Goal: Transaction & Acquisition: Purchase product/service

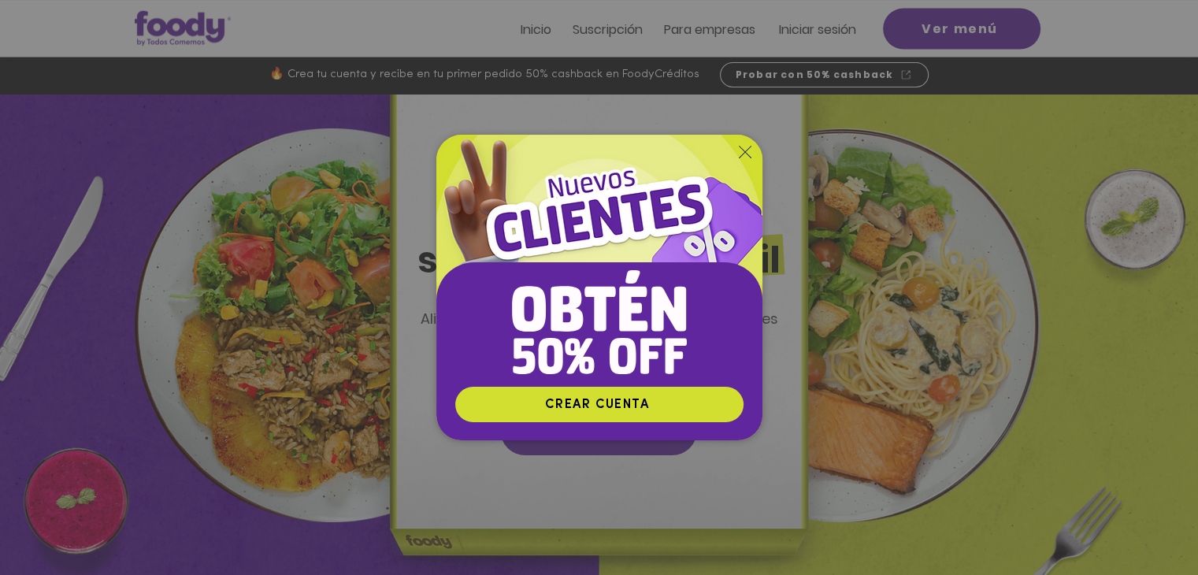
click at [592, 30] on div "Nuevos suscriptores 50% off" at bounding box center [599, 287] width 1198 height 575
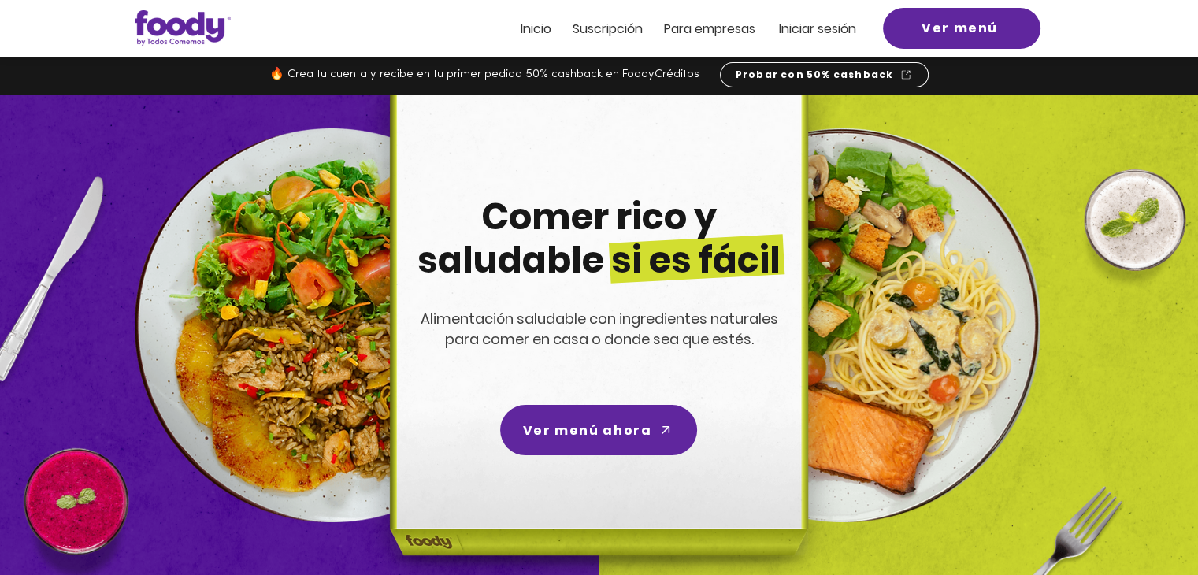
click at [592, 30] on span "Iniciar sesión" at bounding box center [817, 29] width 77 height 18
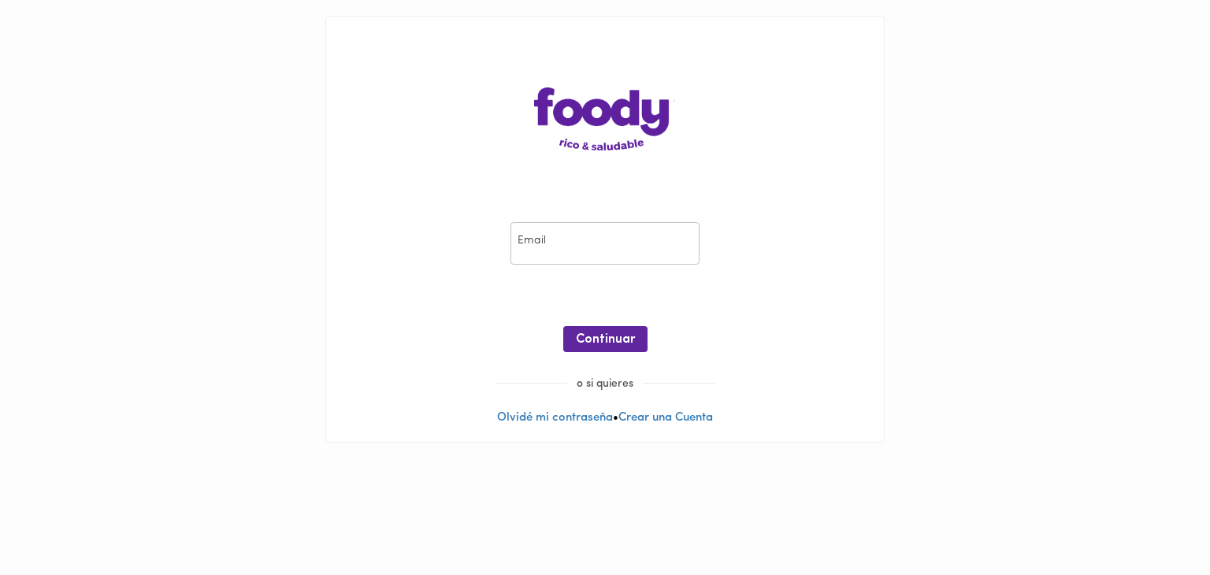
click at [562, 234] on input "email" at bounding box center [605, 243] width 189 height 43
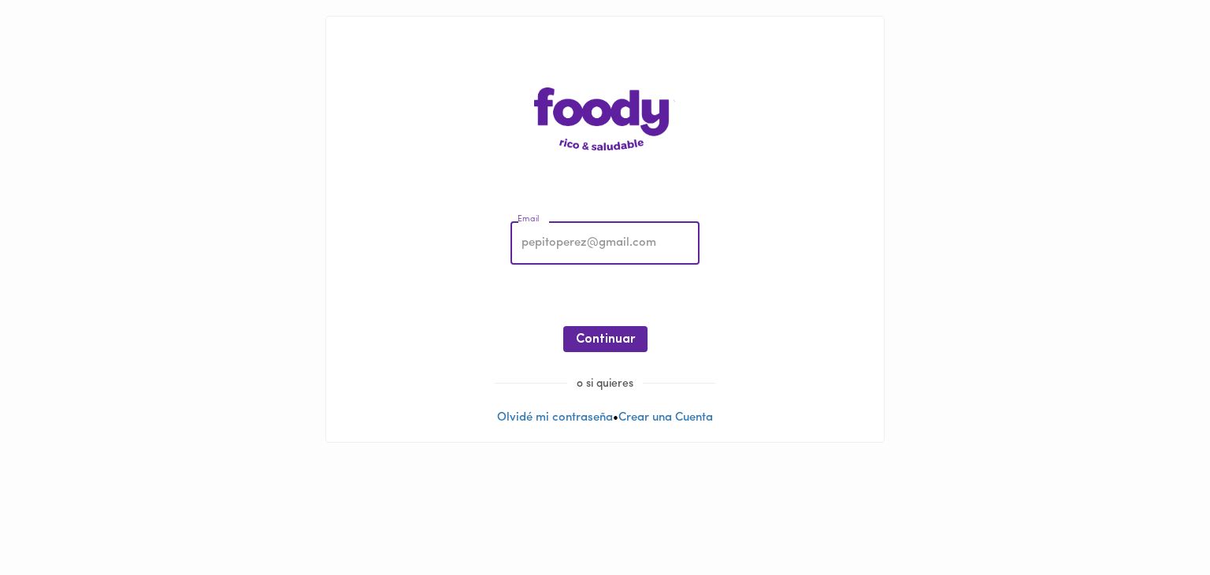
click at [574, 240] on input "email" at bounding box center [605, 243] width 189 height 43
type input "[EMAIL_ADDRESS][DOMAIN_NAME]"
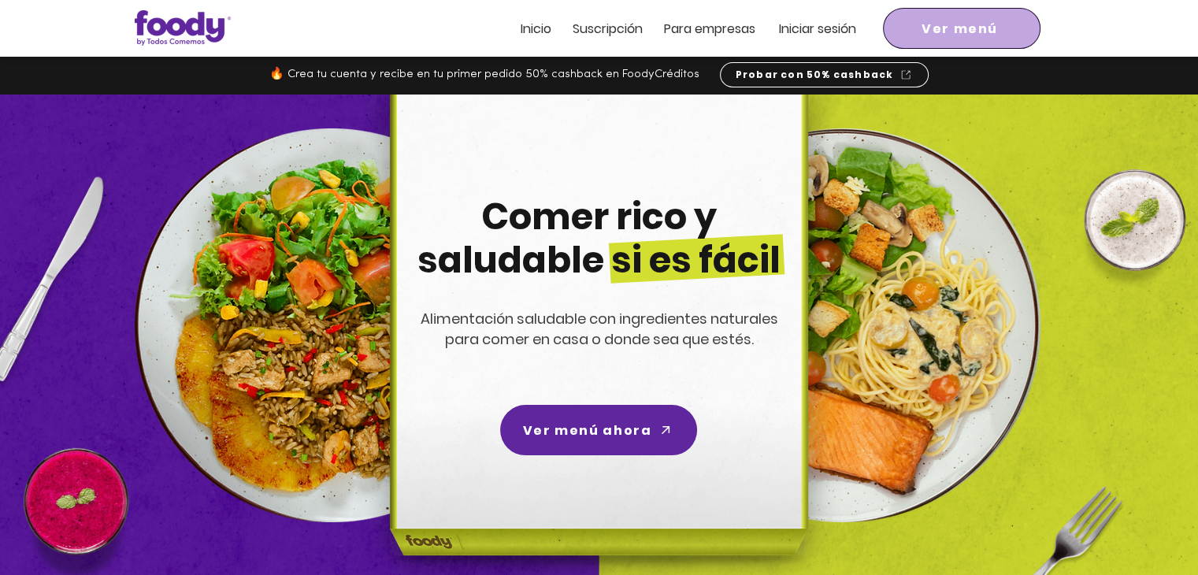
click at [905, 23] on span "Ver menú" at bounding box center [961, 28] width 151 height 35
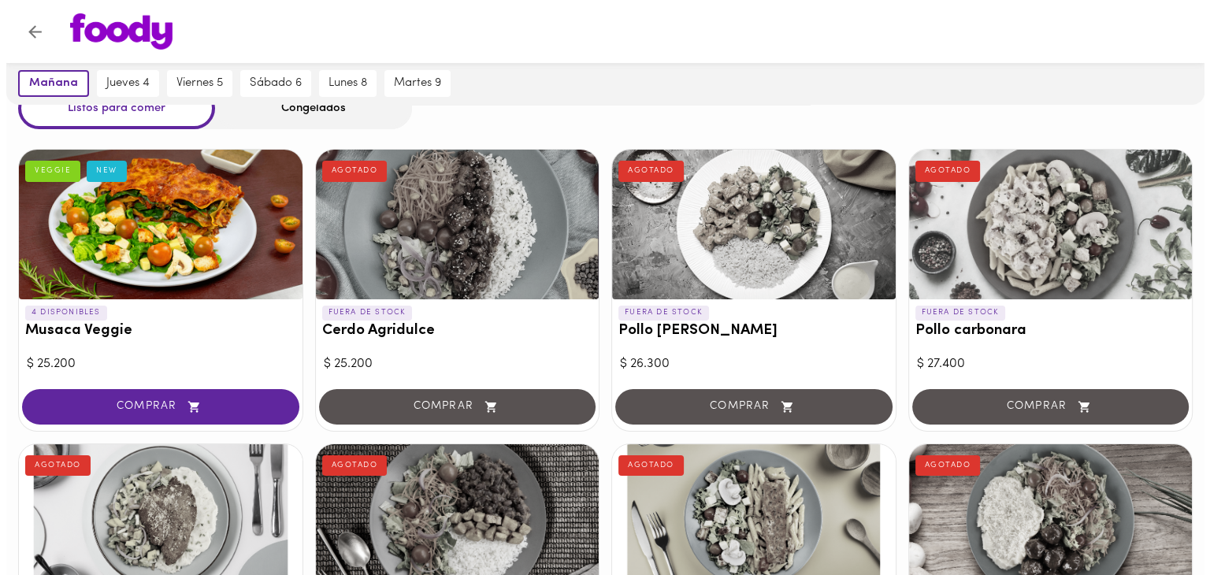
scroll to position [79, 0]
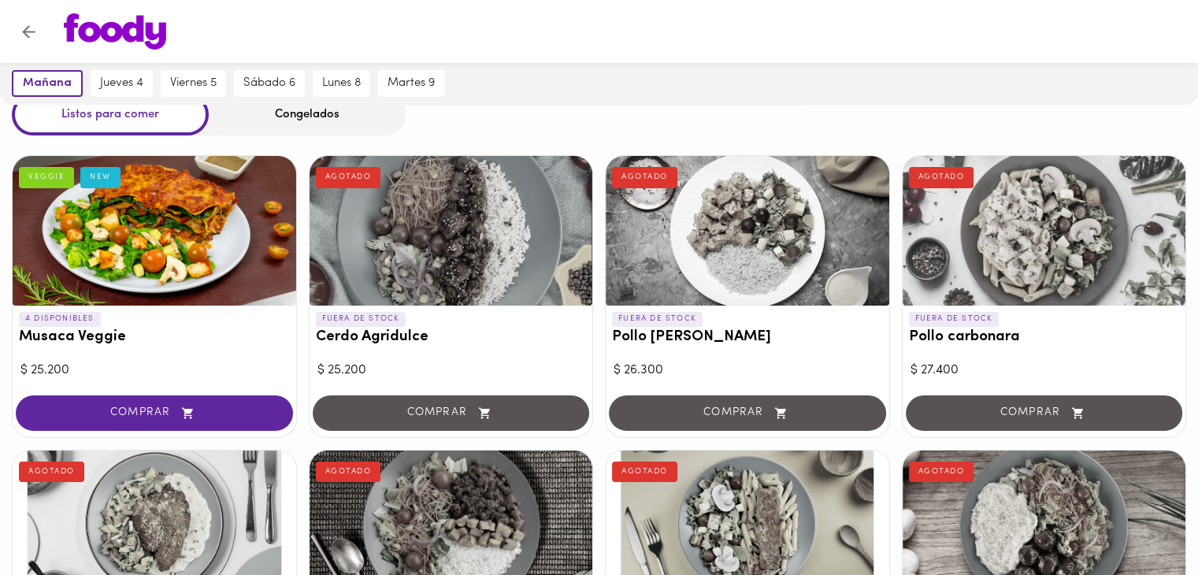
click at [142, 322] on div "4 DISPONIBLES Musaca Veggie VEGGIE NEW" at bounding box center [155, 332] width 284 height 52
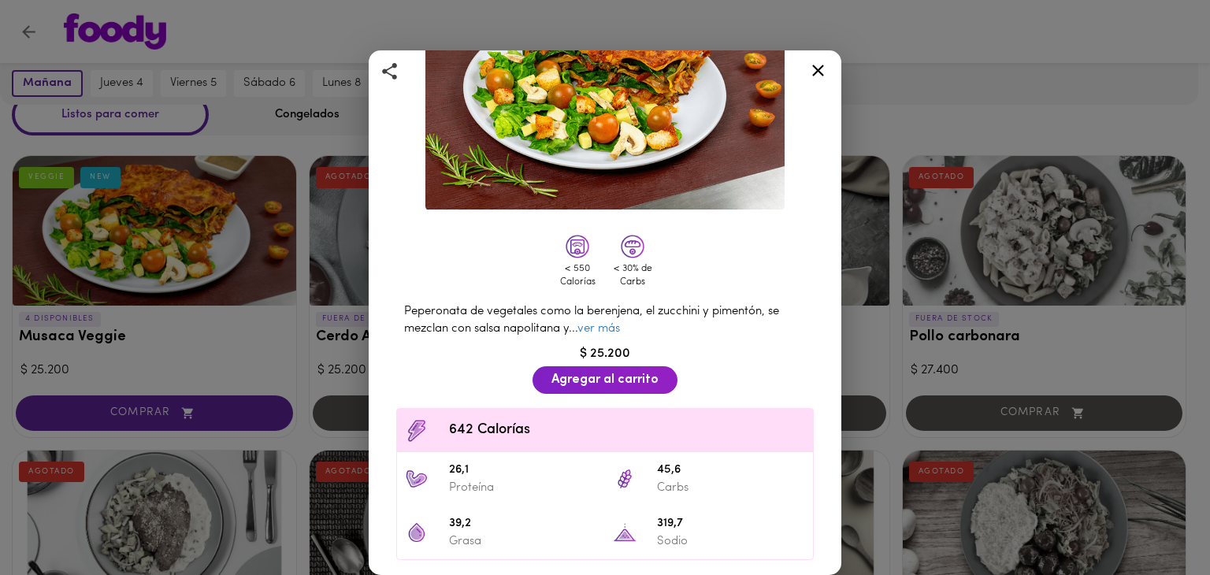
scroll to position [236, 0]
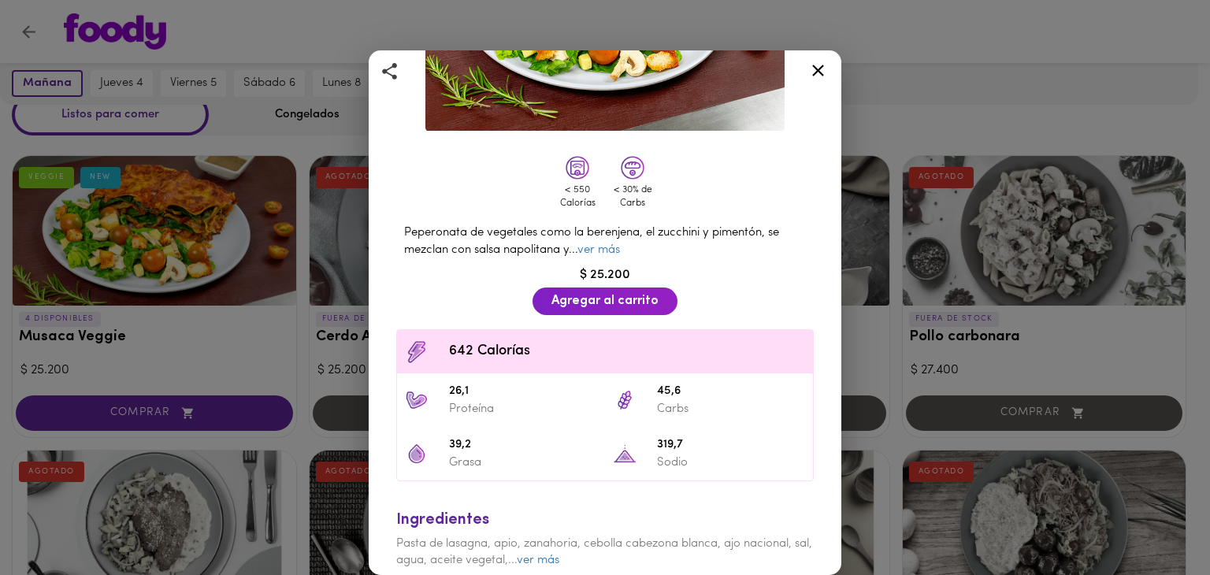
click at [816, 61] on icon at bounding box center [818, 71] width 20 height 20
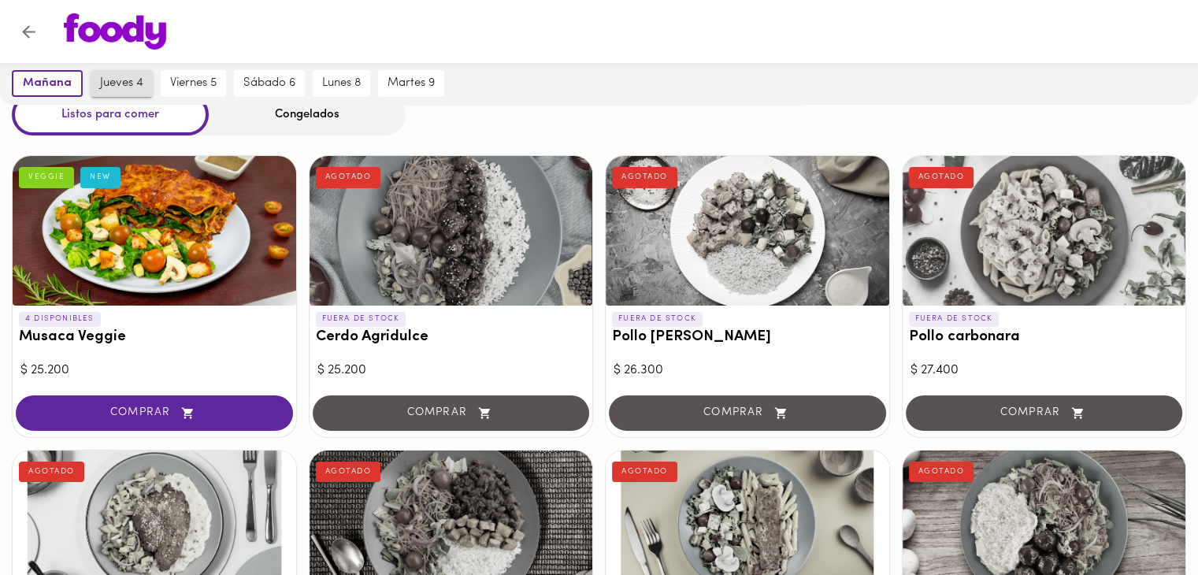
click at [136, 91] on button "jueves 4" at bounding box center [122, 83] width 62 height 27
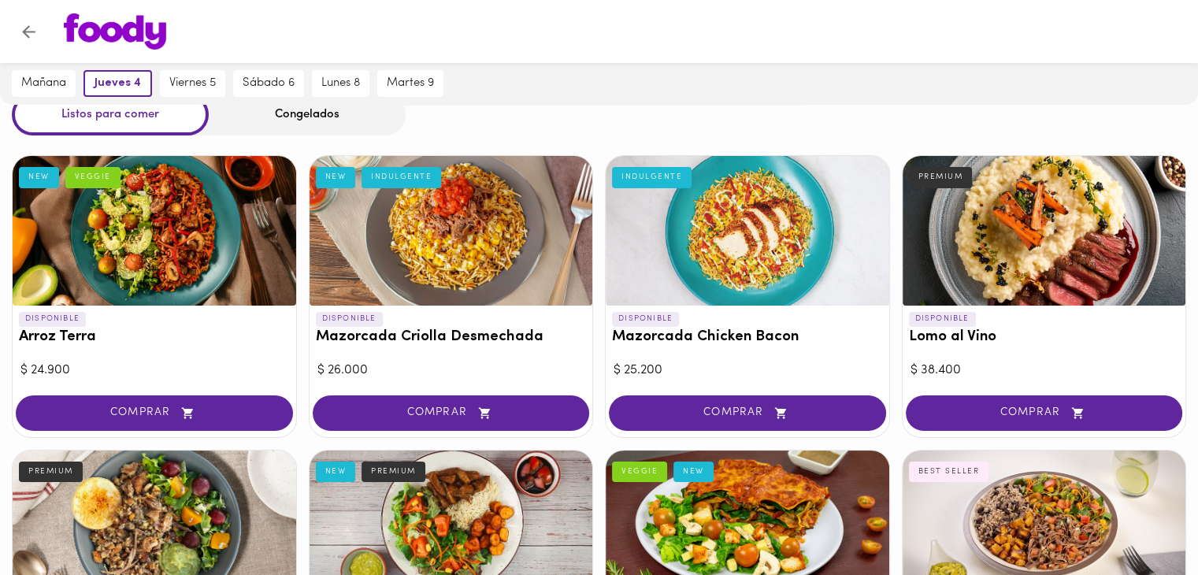
click at [996, 263] on div at bounding box center [1045, 231] width 284 height 150
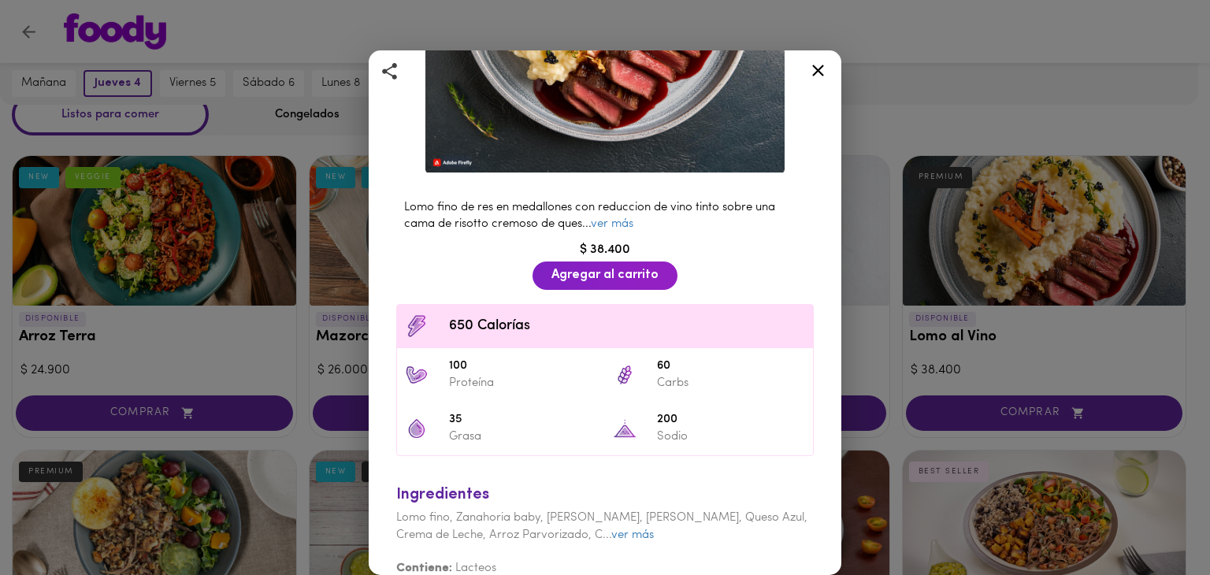
scroll to position [315, 0]
drag, startPoint x: 817, startPoint y: 74, endPoint x: 817, endPoint y: 89, distance: 15.0
click at [816, 74] on icon at bounding box center [818, 71] width 20 height 20
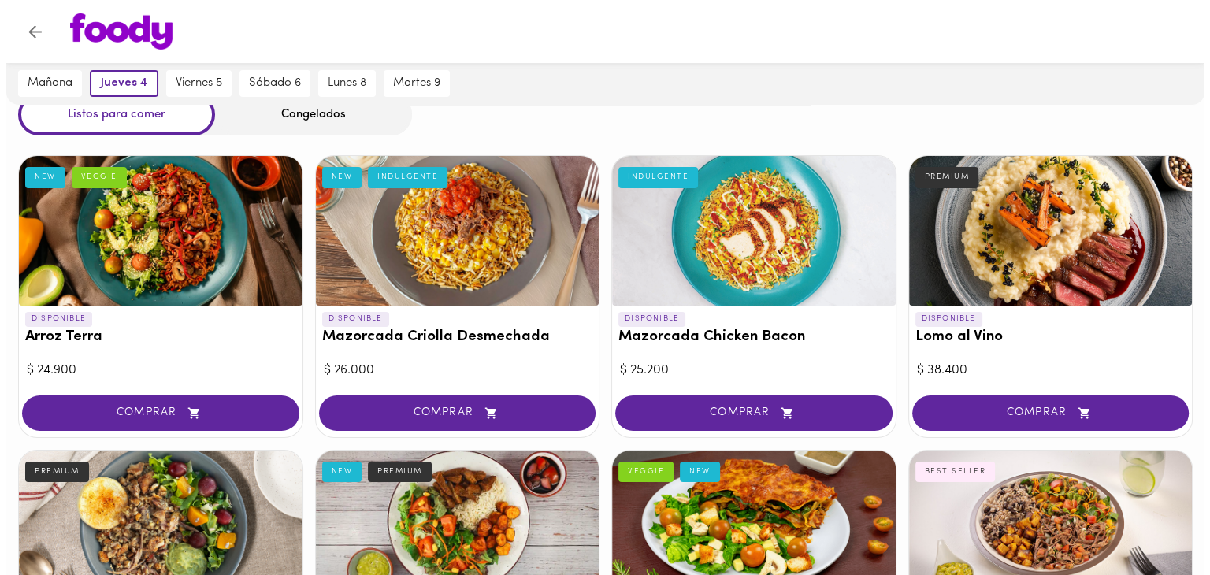
scroll to position [315, 0]
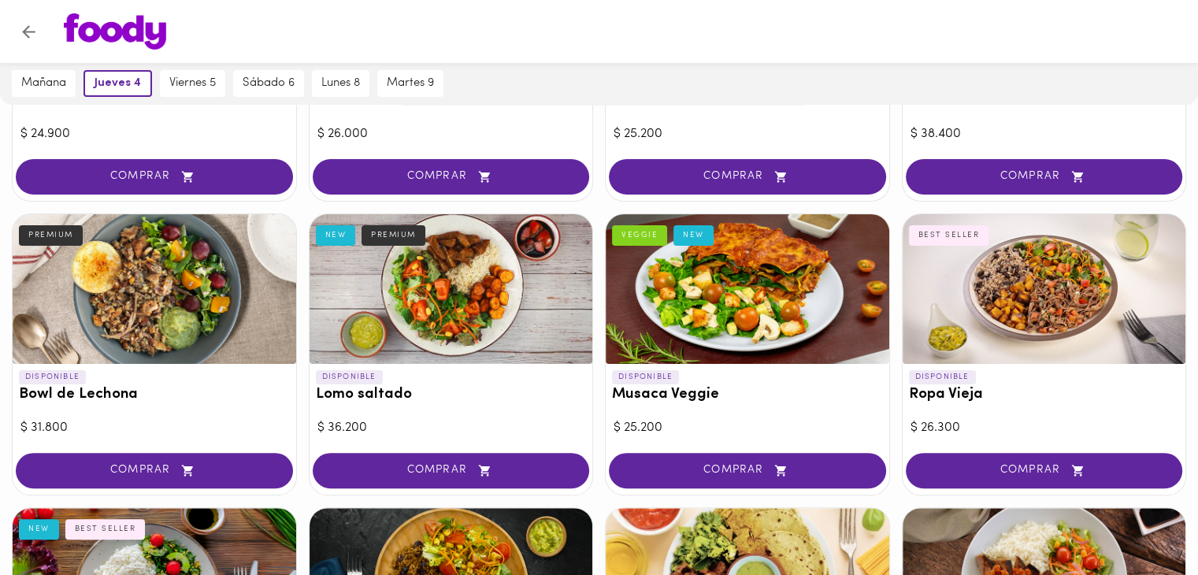
click at [987, 281] on div at bounding box center [1045, 289] width 284 height 150
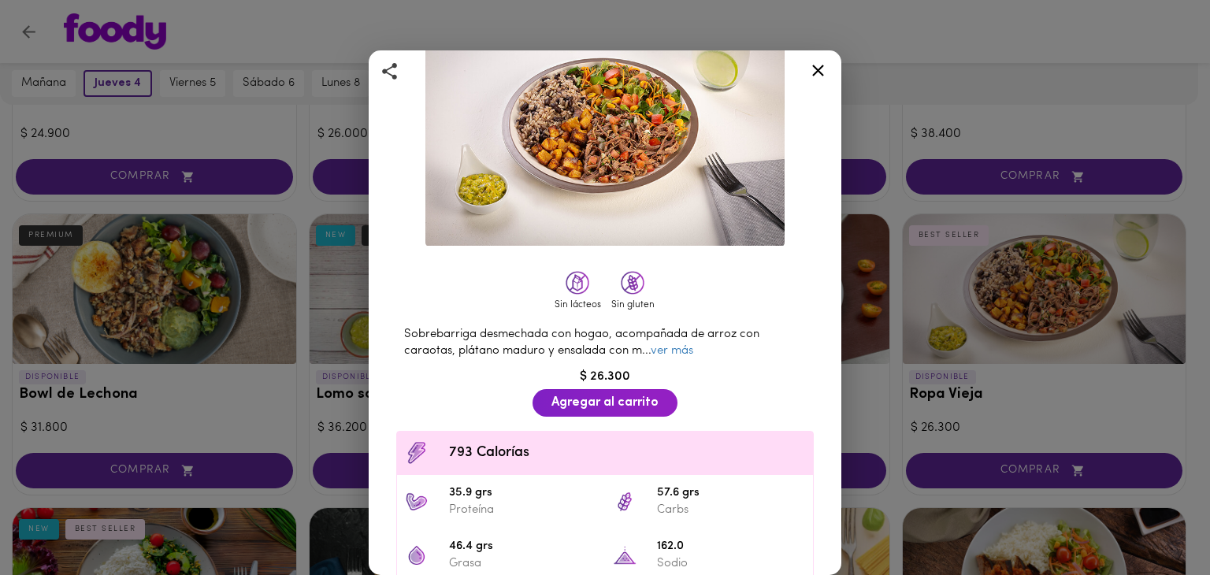
scroll to position [230, 0]
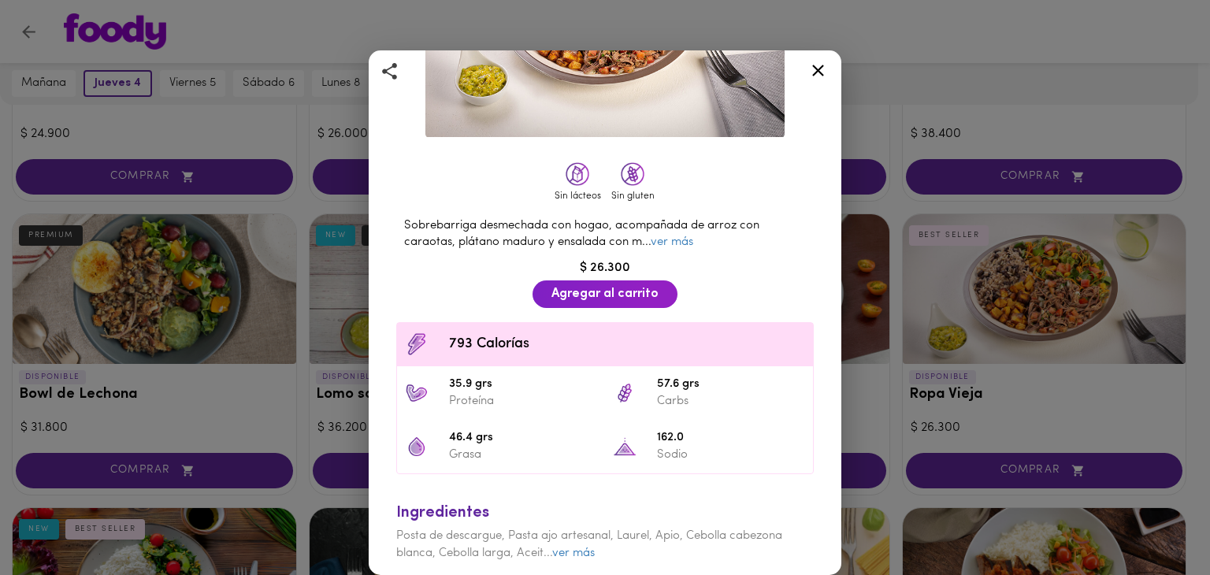
click at [822, 72] on icon at bounding box center [818, 71] width 20 height 20
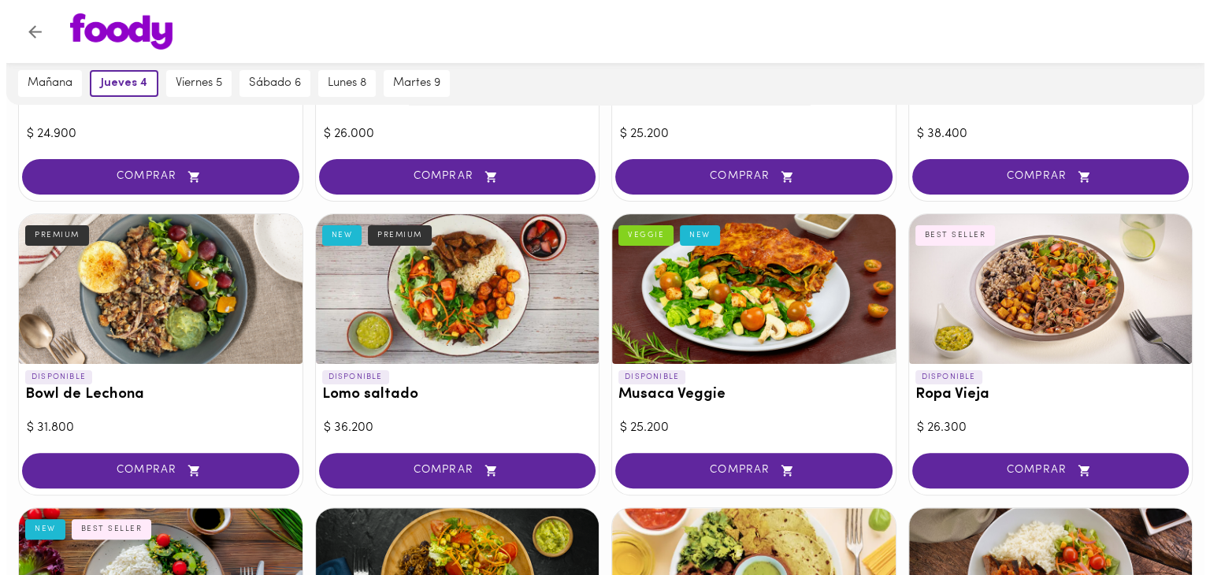
scroll to position [158, 0]
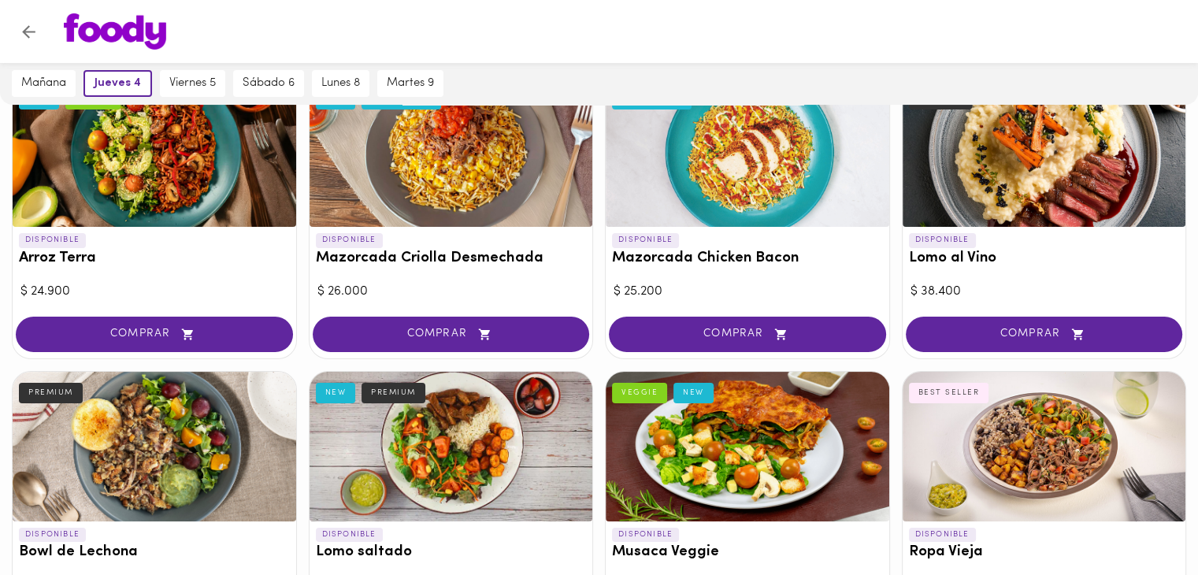
click at [425, 215] on div at bounding box center [452, 152] width 284 height 150
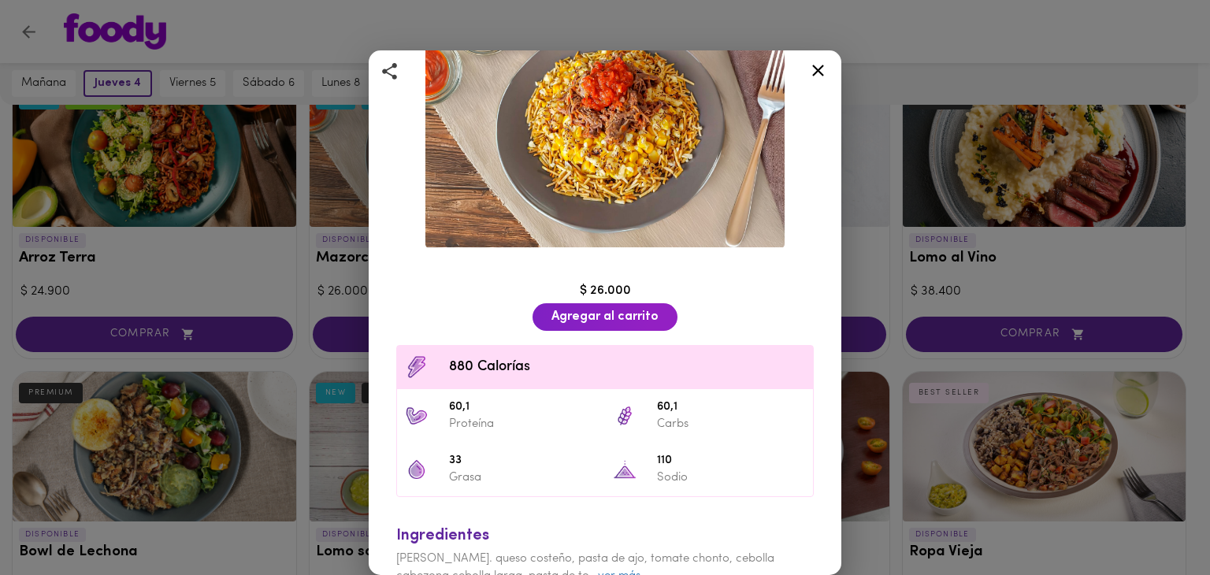
scroll to position [158, 0]
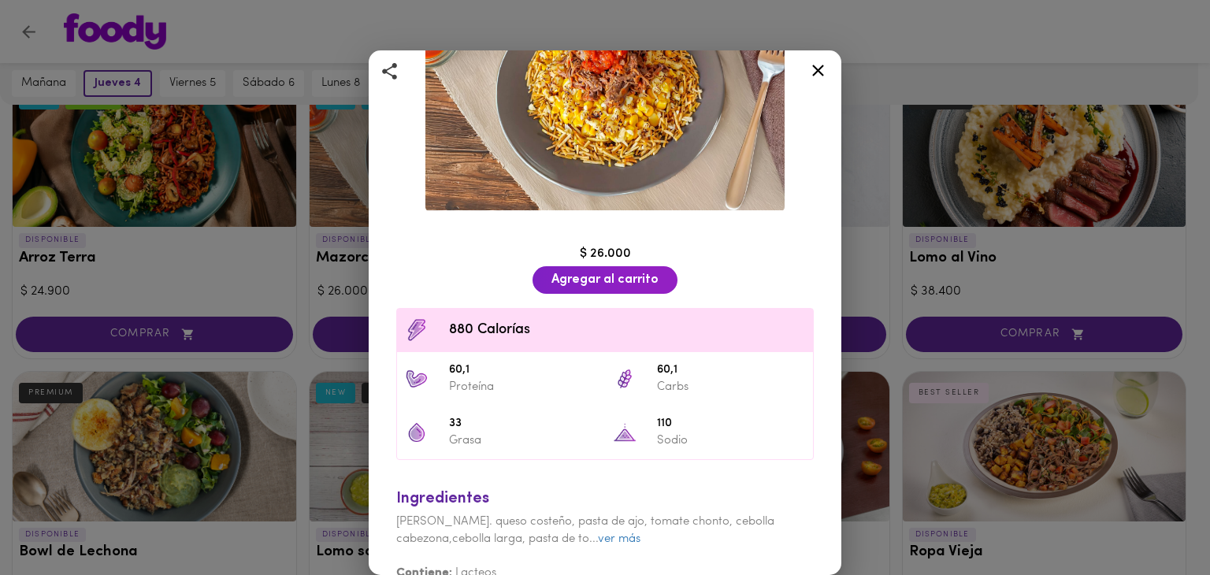
click at [813, 61] on icon at bounding box center [818, 71] width 20 height 20
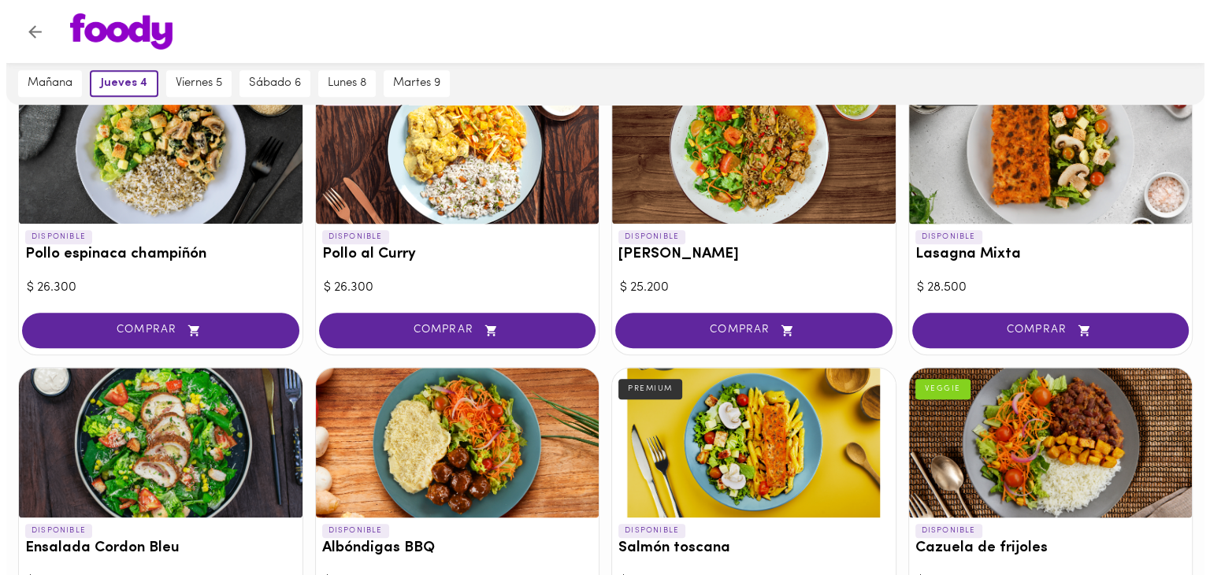
scroll to position [942, 0]
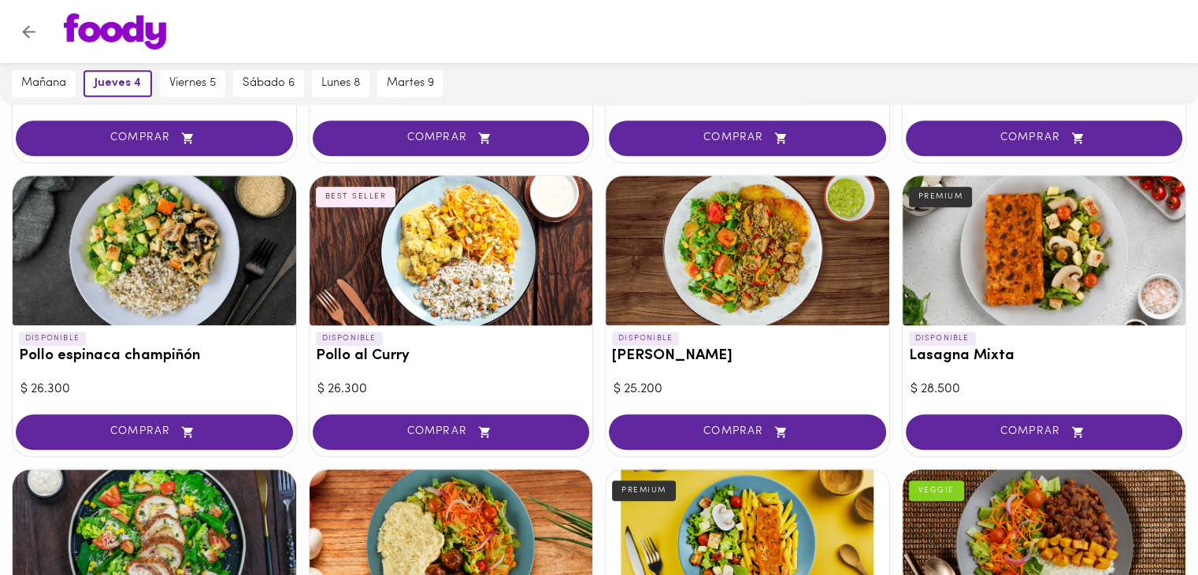
click at [196, 293] on div at bounding box center [155, 251] width 284 height 150
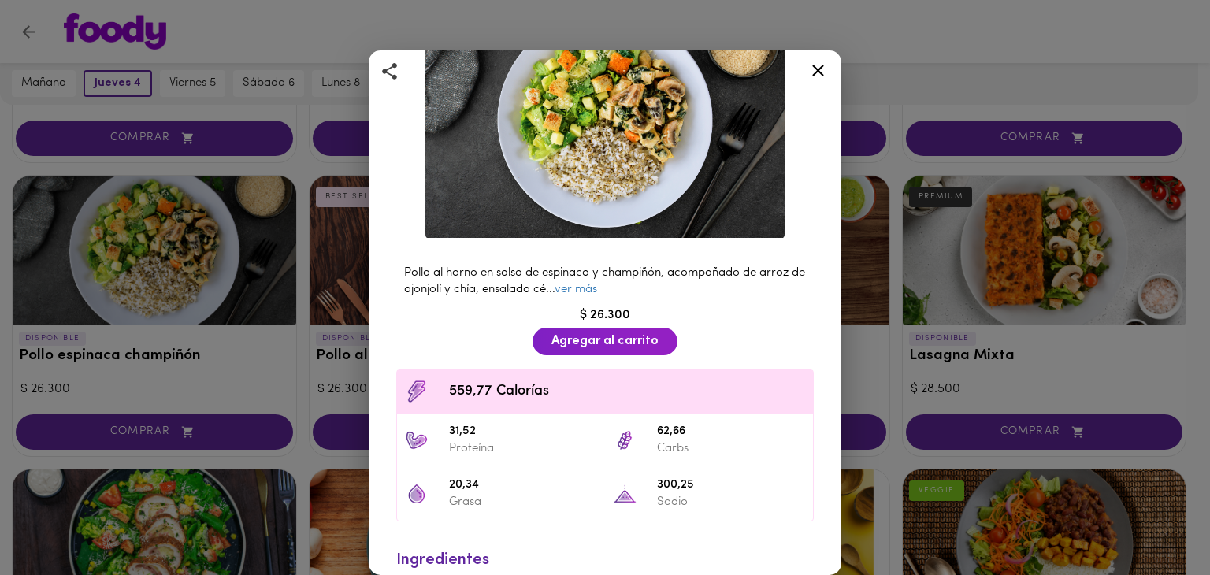
scroll to position [158, 0]
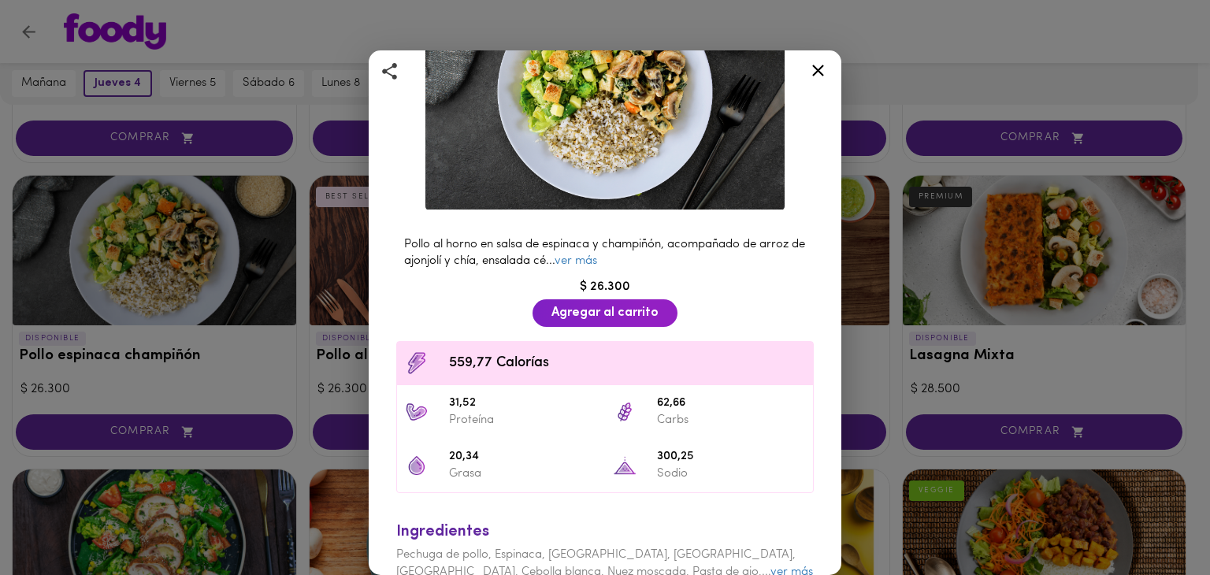
click at [824, 67] on icon at bounding box center [818, 71] width 20 height 20
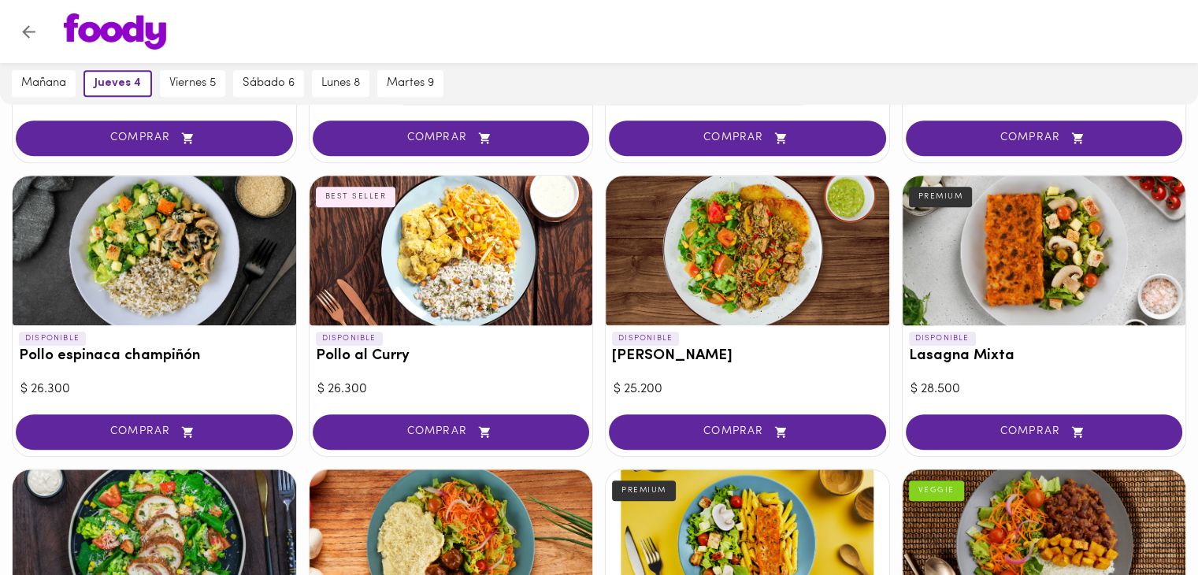
click at [968, 262] on div at bounding box center [1045, 251] width 284 height 150
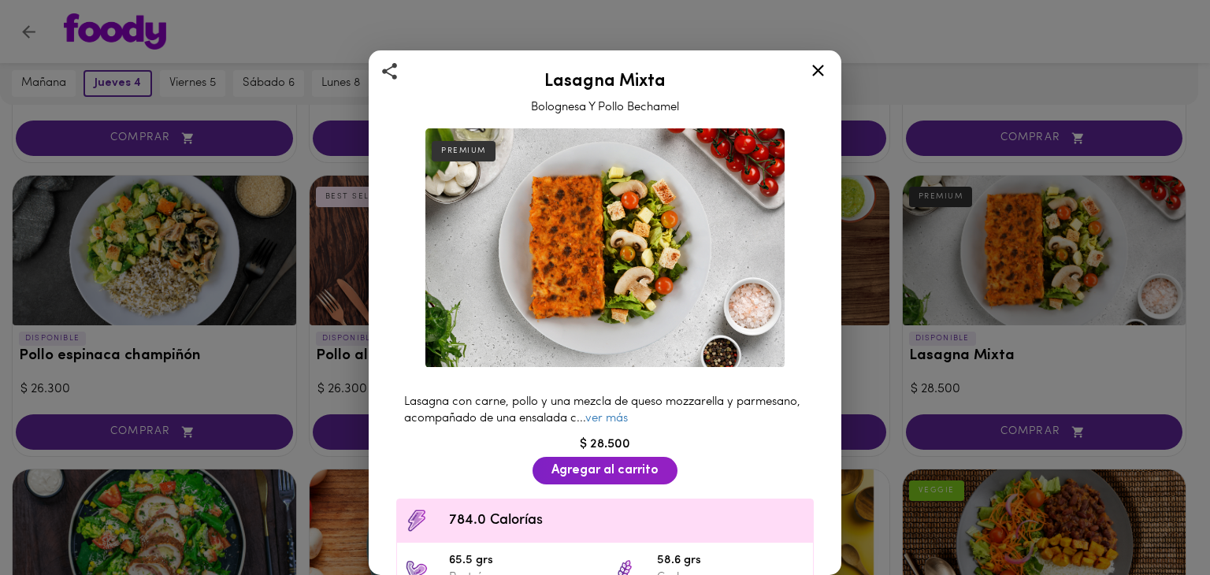
click at [815, 69] on icon at bounding box center [818, 71] width 20 height 20
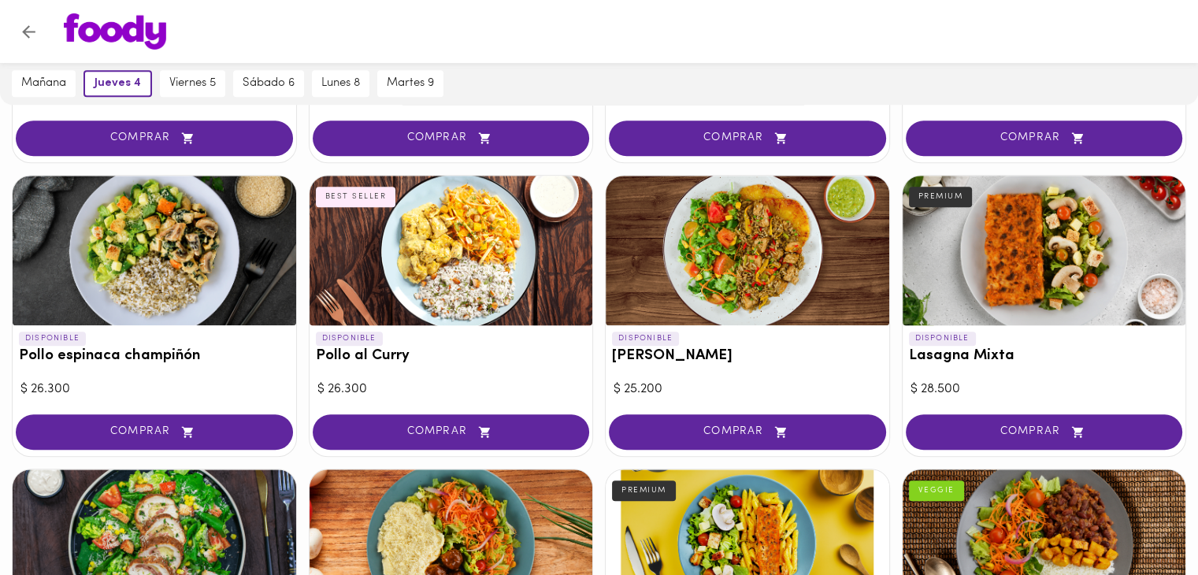
click at [821, 241] on div at bounding box center [748, 251] width 284 height 150
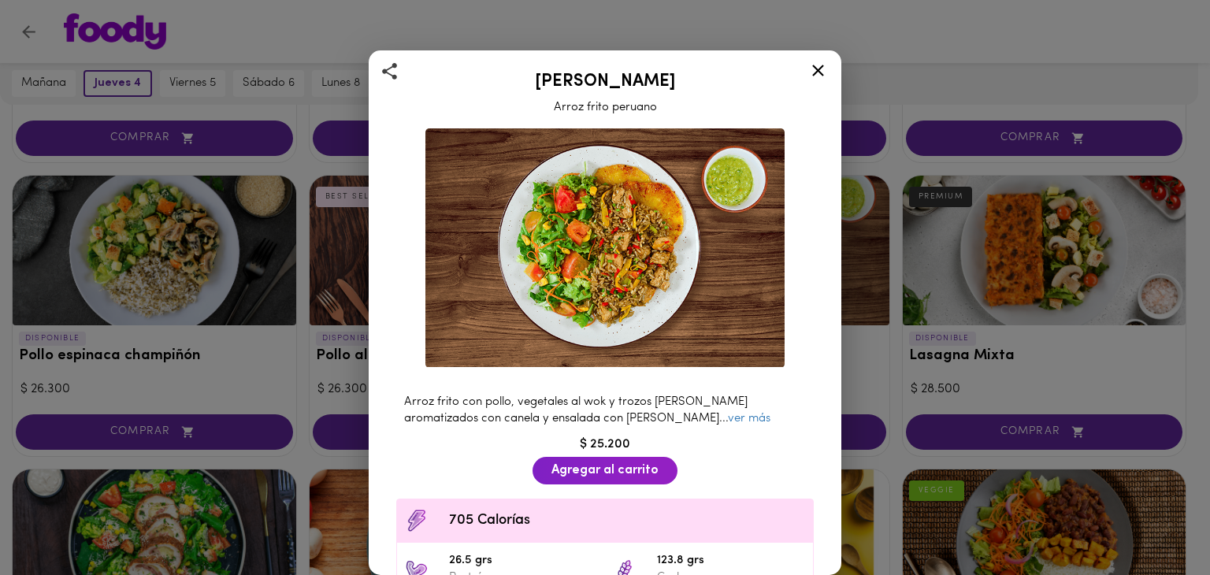
click at [819, 69] on icon at bounding box center [818, 71] width 12 height 12
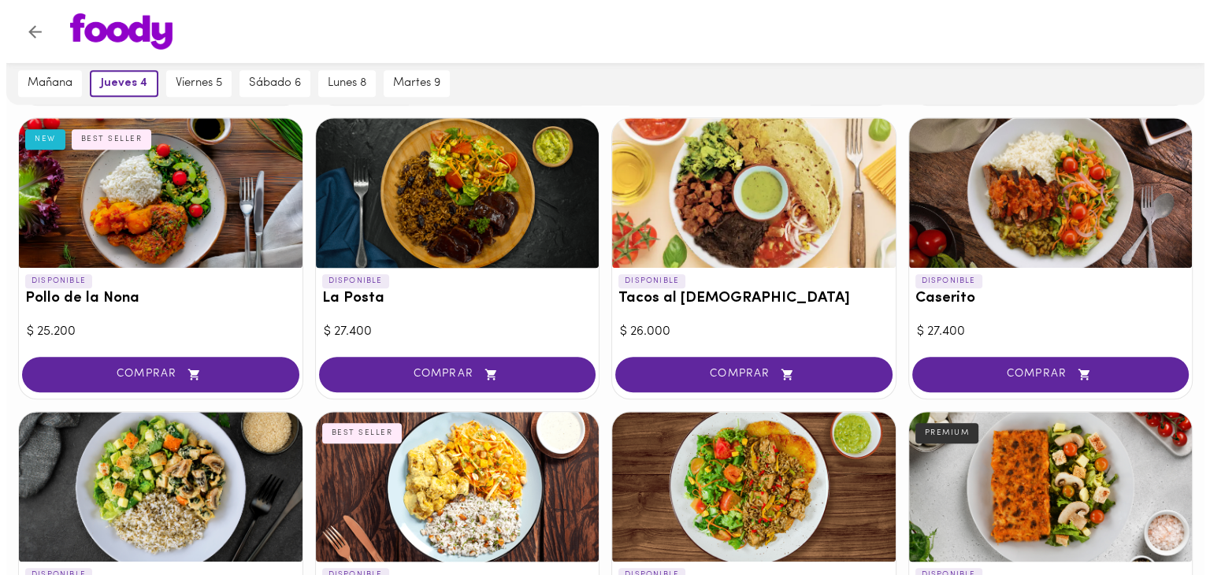
scroll to position [626, 0]
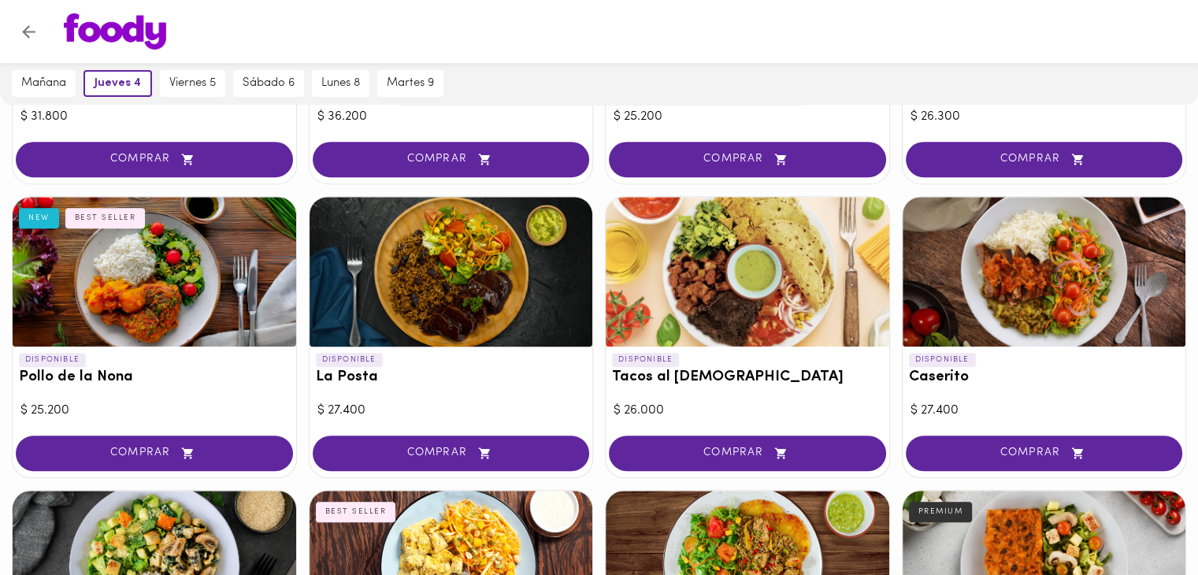
click at [805, 266] on div at bounding box center [748, 272] width 284 height 150
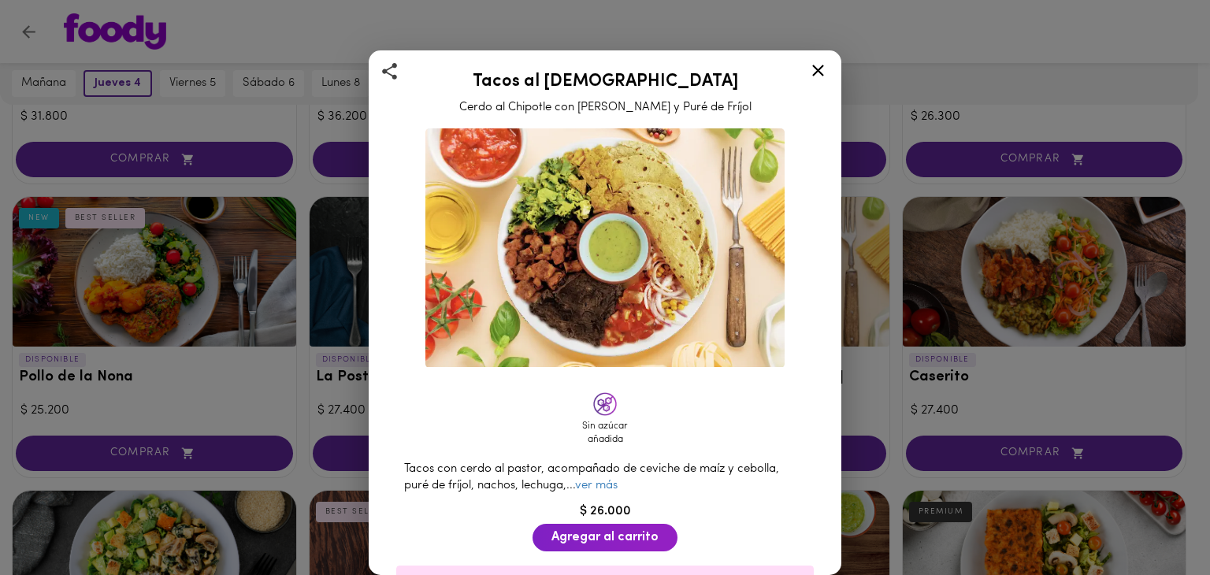
scroll to position [158, 0]
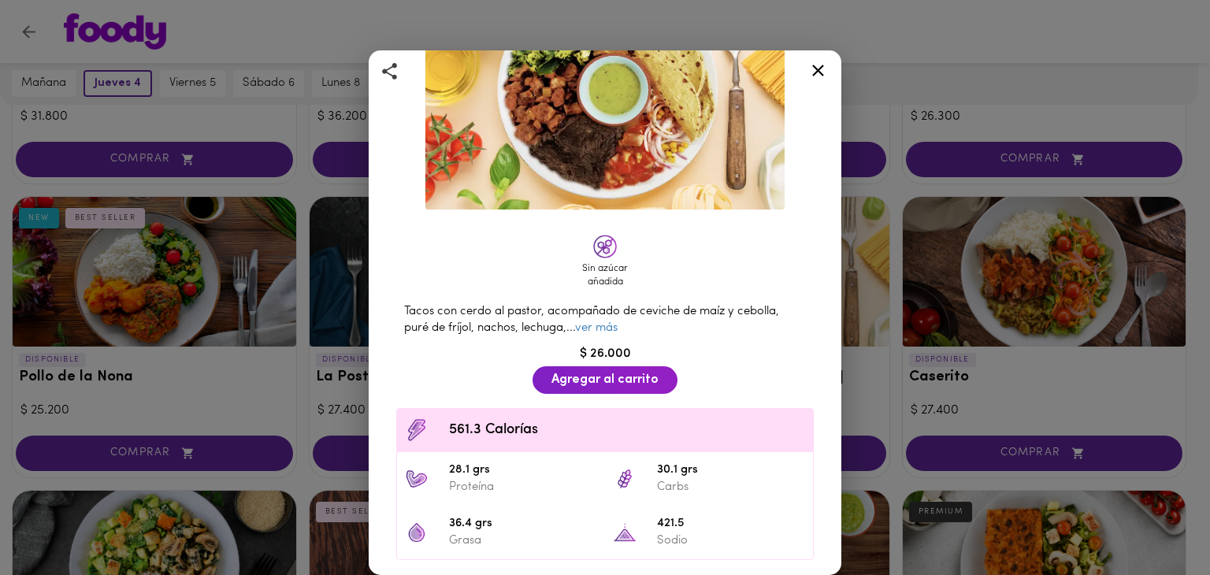
click at [823, 72] on icon at bounding box center [818, 71] width 20 height 20
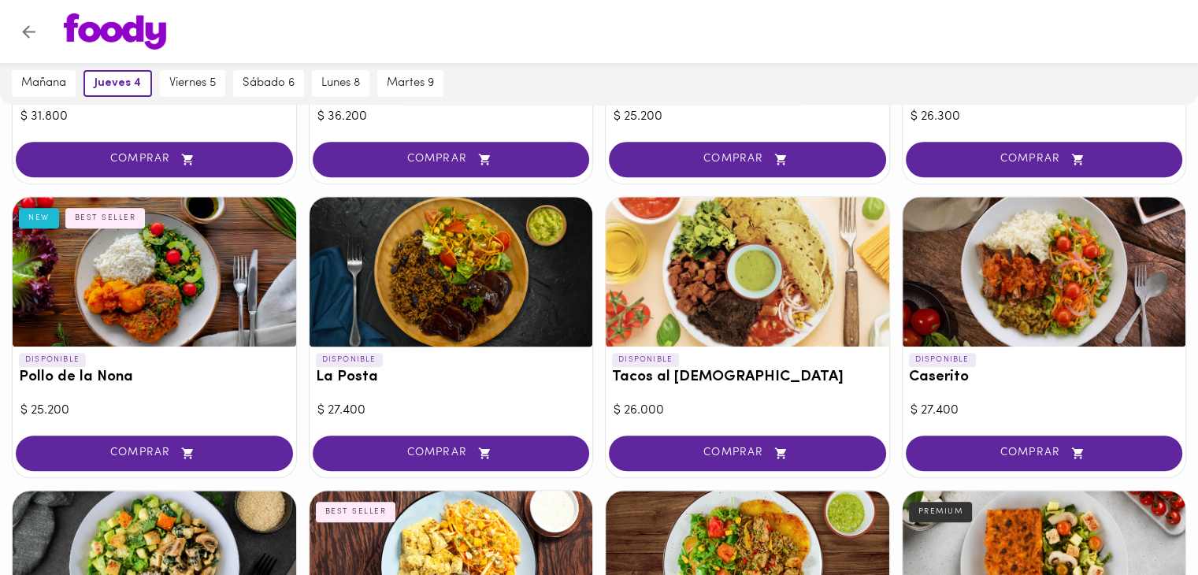
click at [483, 278] on div at bounding box center [452, 272] width 284 height 150
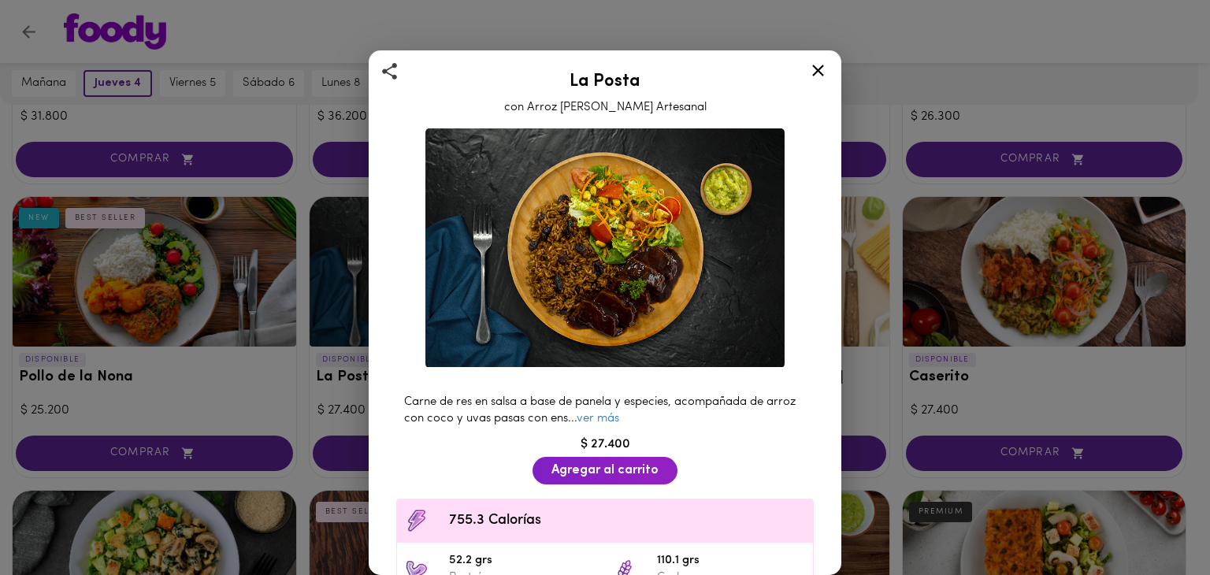
click at [816, 72] on icon at bounding box center [818, 71] width 12 height 12
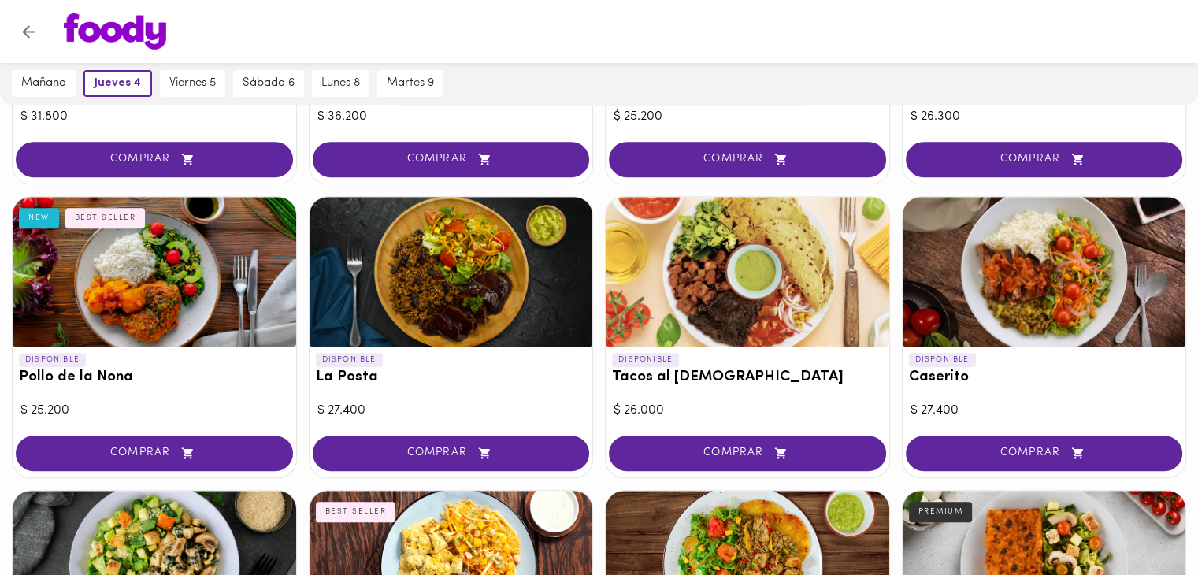
click at [217, 258] on div at bounding box center [155, 272] width 284 height 150
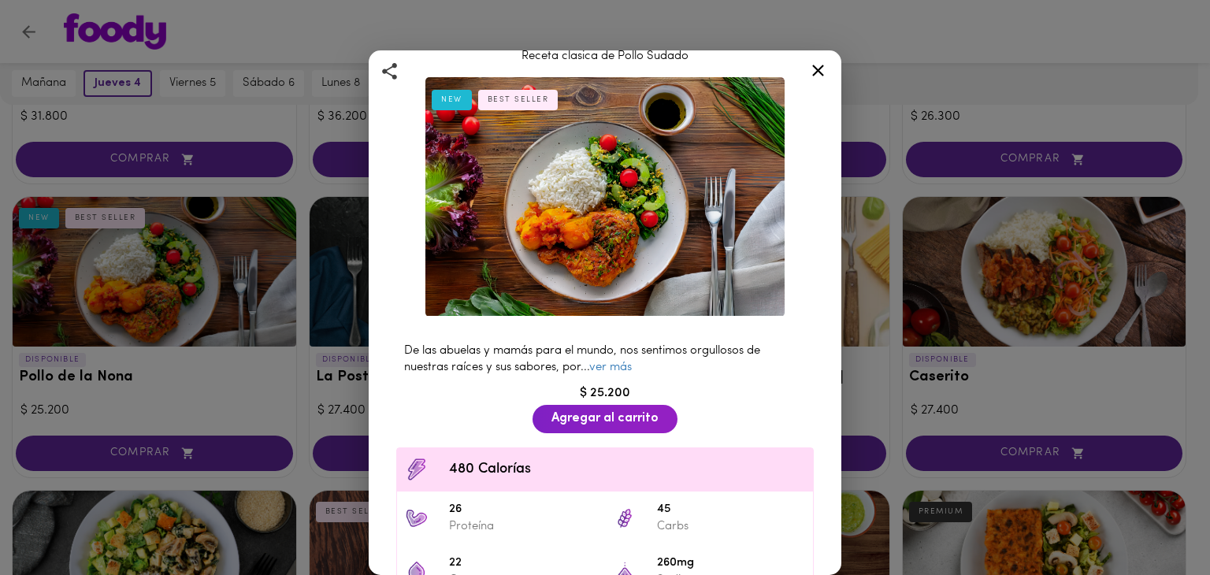
scroll to position [79, 0]
